Goal: Task Accomplishment & Management: Use online tool/utility

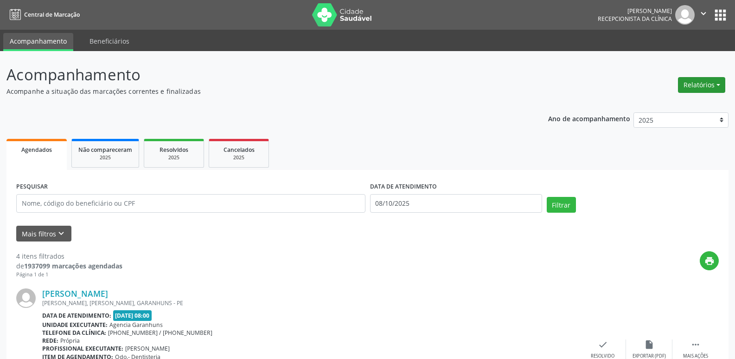
click at [703, 84] on button "Relatórios" at bounding box center [701, 85] width 47 height 16
click at [651, 105] on link "Agendamentos" at bounding box center [676, 104] width 100 height 13
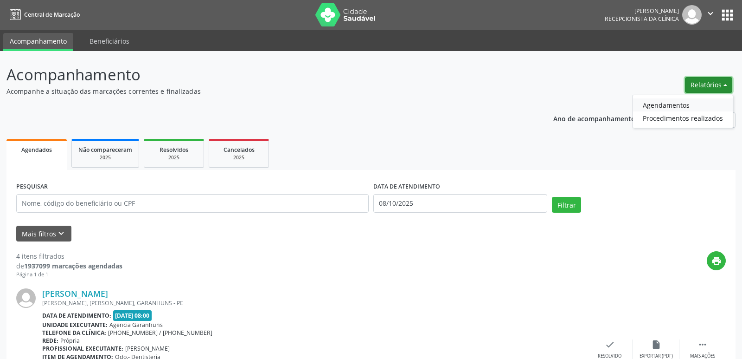
select select "9"
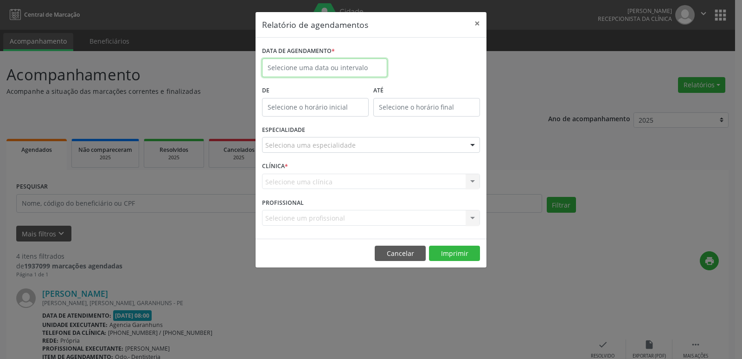
click at [303, 68] on input "text" at bounding box center [324, 67] width 125 height 19
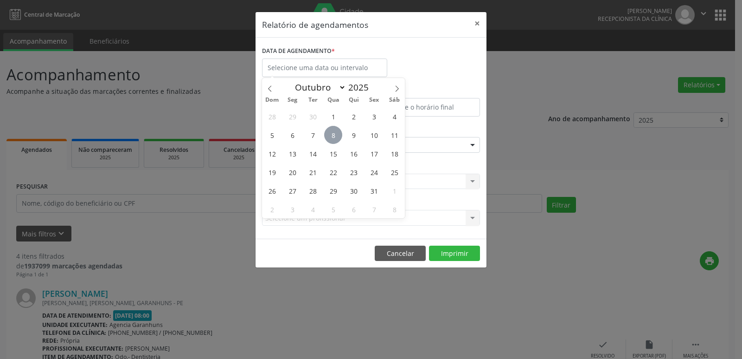
click at [333, 131] on span "8" at bounding box center [333, 135] width 18 height 18
type input "08/10/2025"
click at [333, 131] on span "8" at bounding box center [333, 135] width 18 height 18
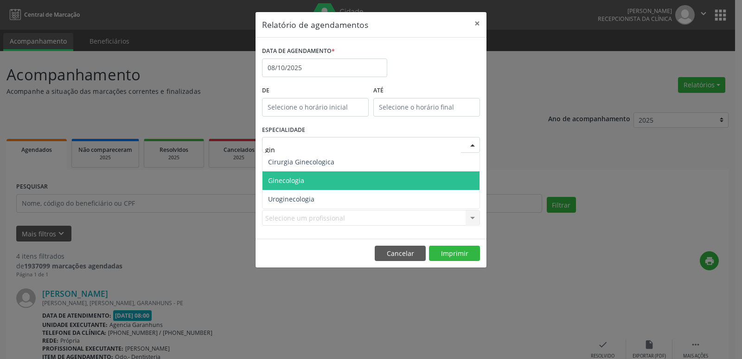
click at [323, 183] on span "Ginecologia" at bounding box center [371, 180] width 217 height 19
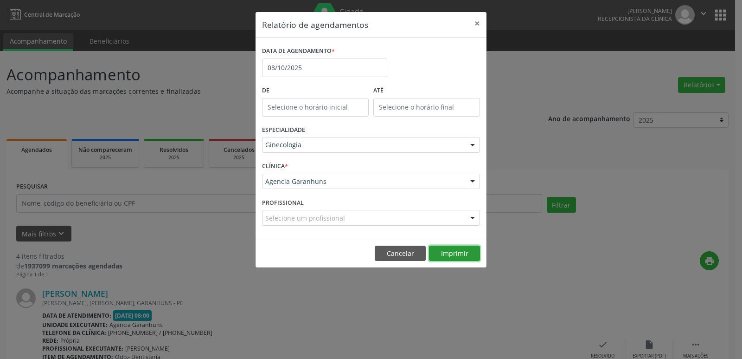
click at [456, 250] on button "Imprimir" at bounding box center [454, 253] width 51 height 16
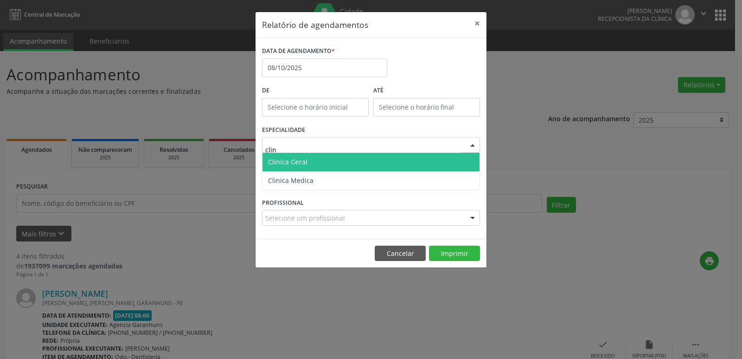
click at [313, 163] on span "Clinica Geral" at bounding box center [371, 162] width 217 height 19
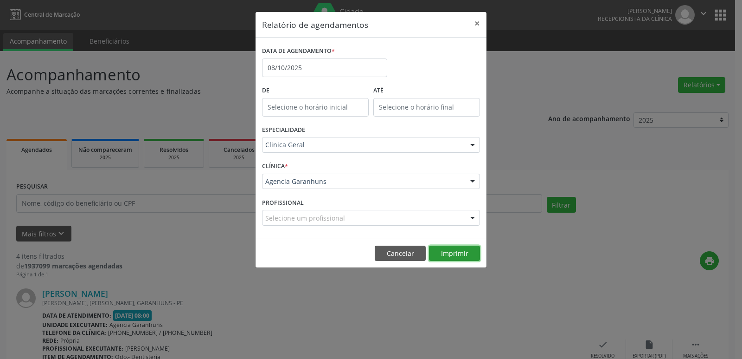
click at [457, 253] on button "Imprimir" at bounding box center [454, 253] width 51 height 16
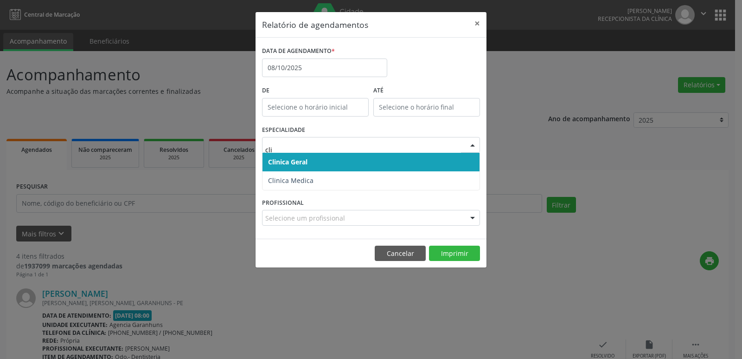
type input "clin"
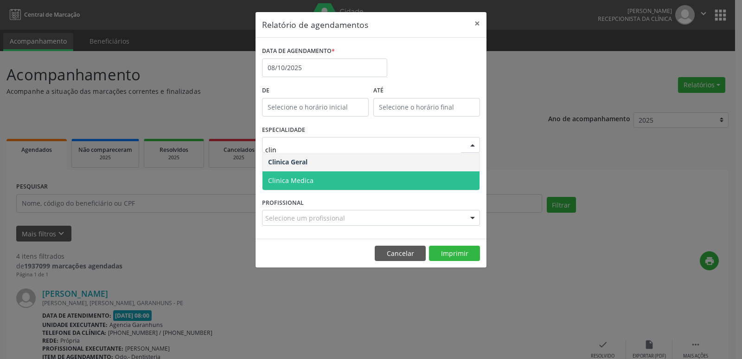
click at [424, 186] on span "Clinica Medica" at bounding box center [371, 180] width 217 height 19
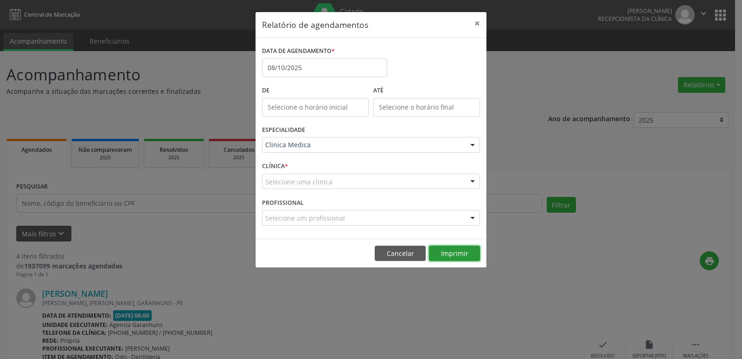
click at [467, 251] on button "Imprimir" at bounding box center [454, 253] width 51 height 16
